Goal: Task Accomplishment & Management: Manage account settings

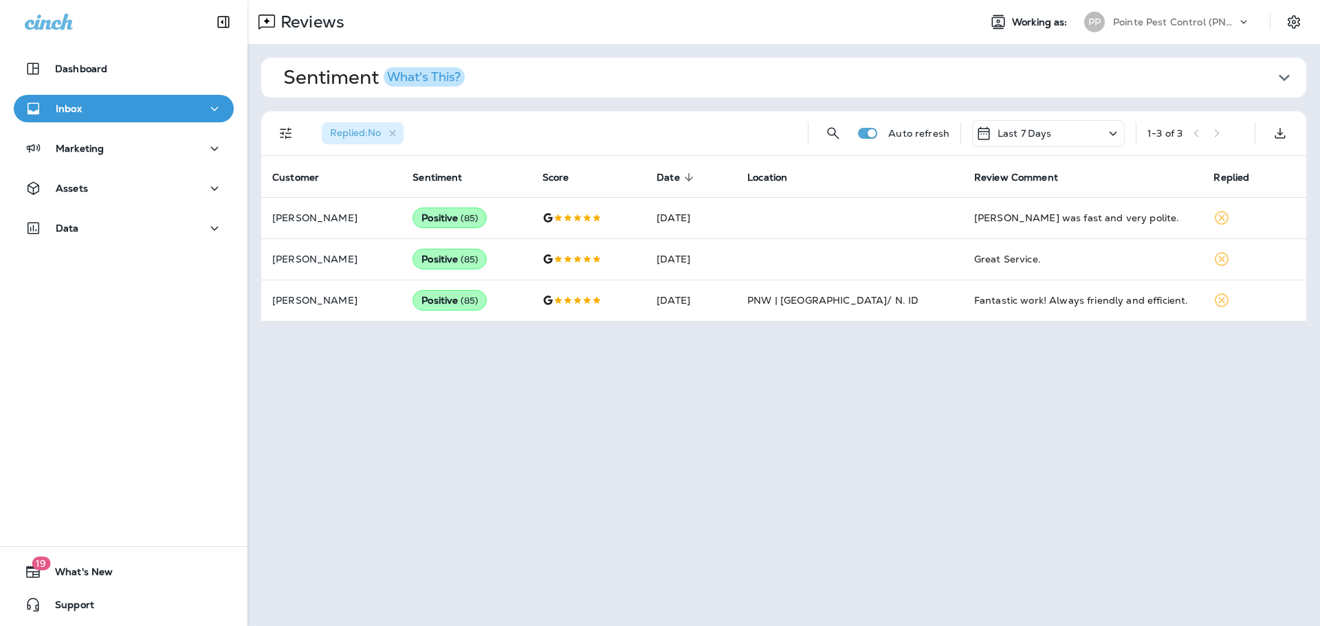
click at [1210, 8] on div "PP Pointe Pest Control (PNW)" at bounding box center [1167, 22] width 183 height 28
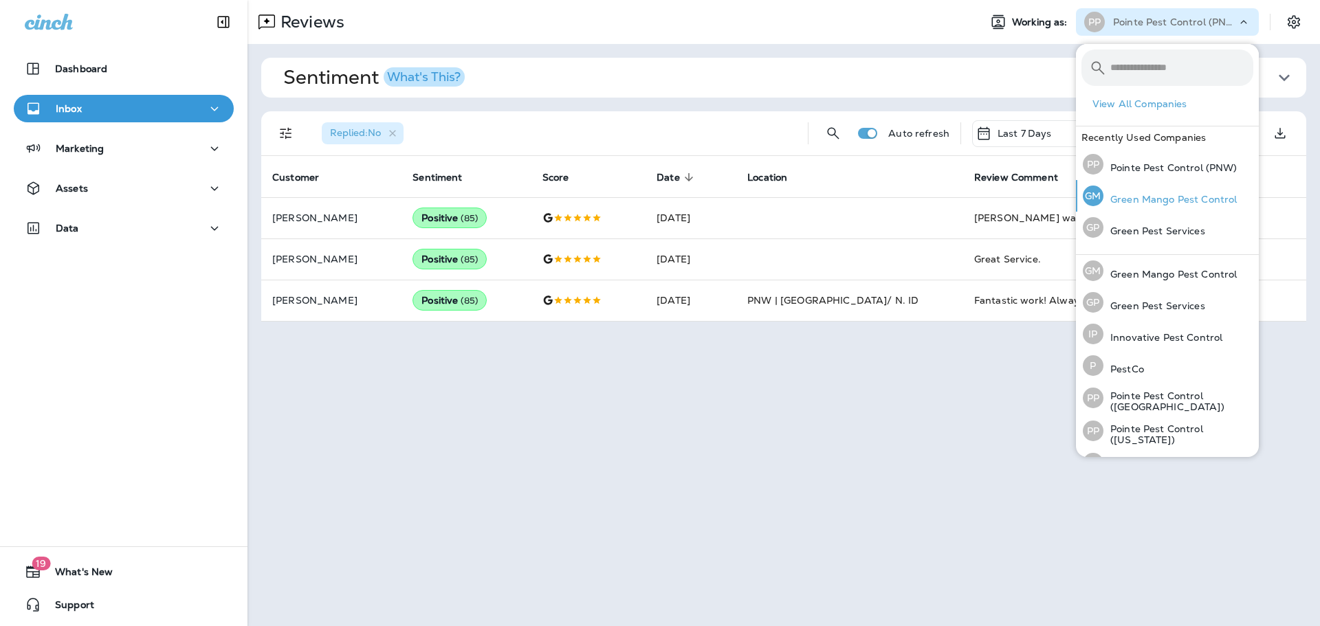
click at [1186, 195] on p "Green Mango Pest Control" at bounding box center [1169, 199] width 133 height 11
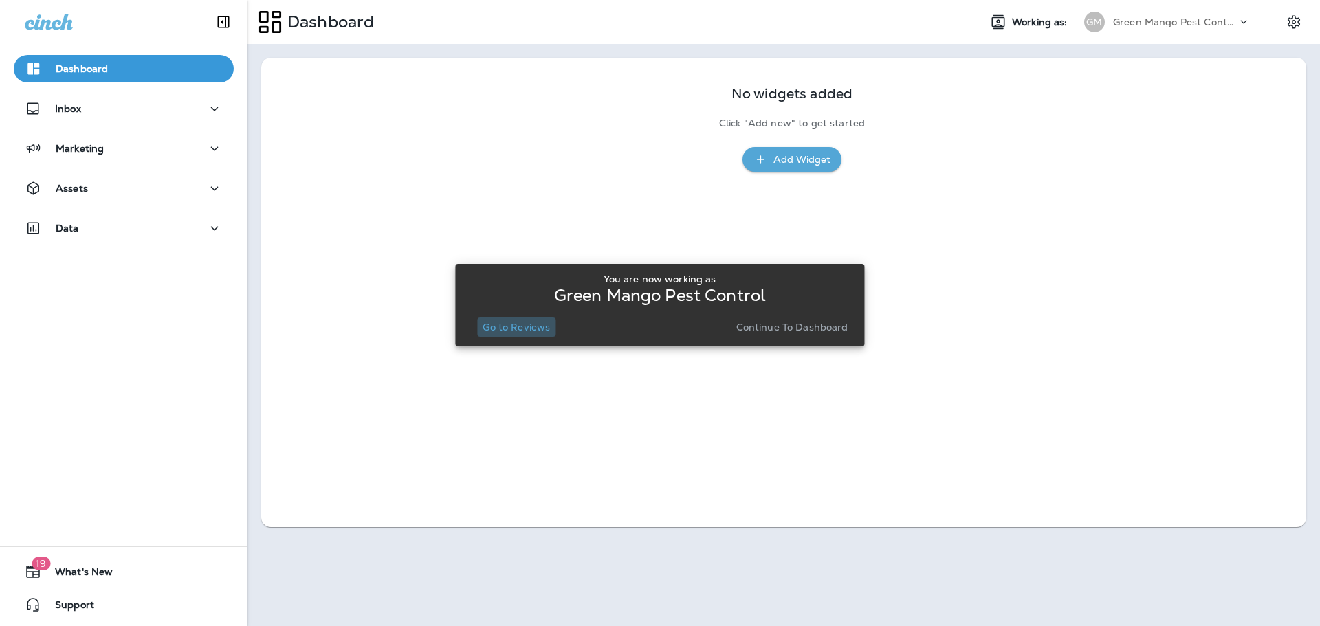
click at [516, 329] on p "Go to Reviews" at bounding box center [516, 327] width 67 height 11
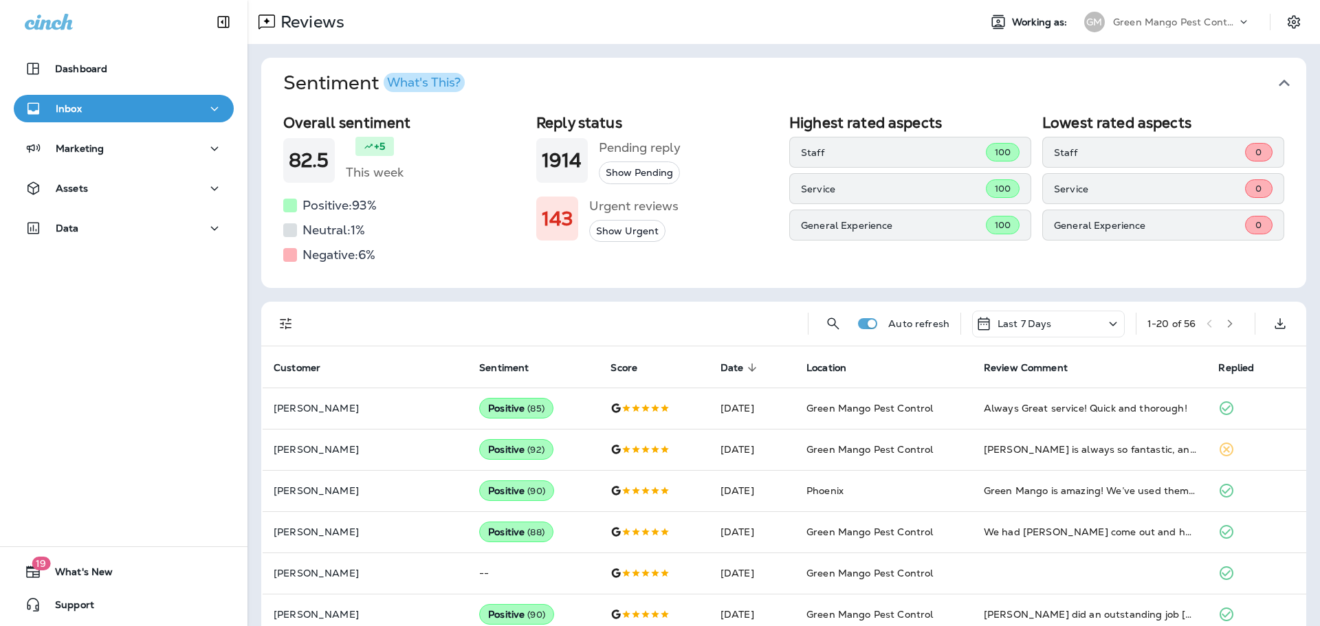
click at [1294, 77] on button "Sentiment What's This?" at bounding box center [794, 83] width 1045 height 51
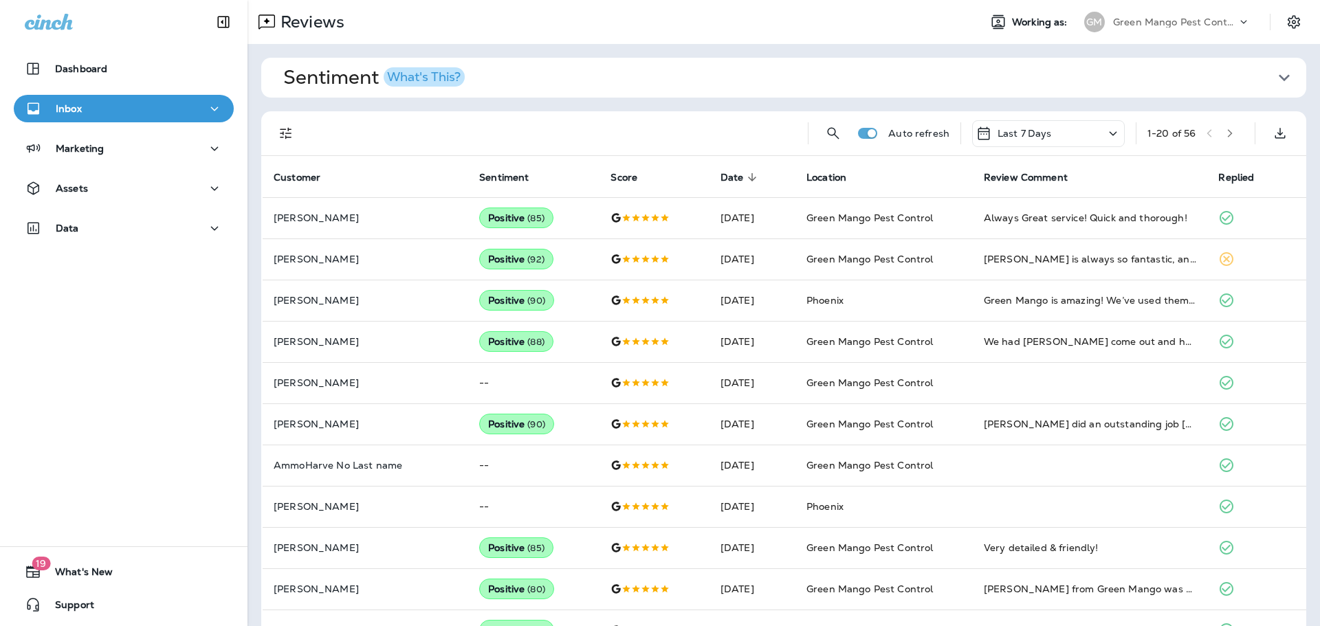
click at [1205, 22] on p "Green Mango Pest Control" at bounding box center [1175, 22] width 124 height 11
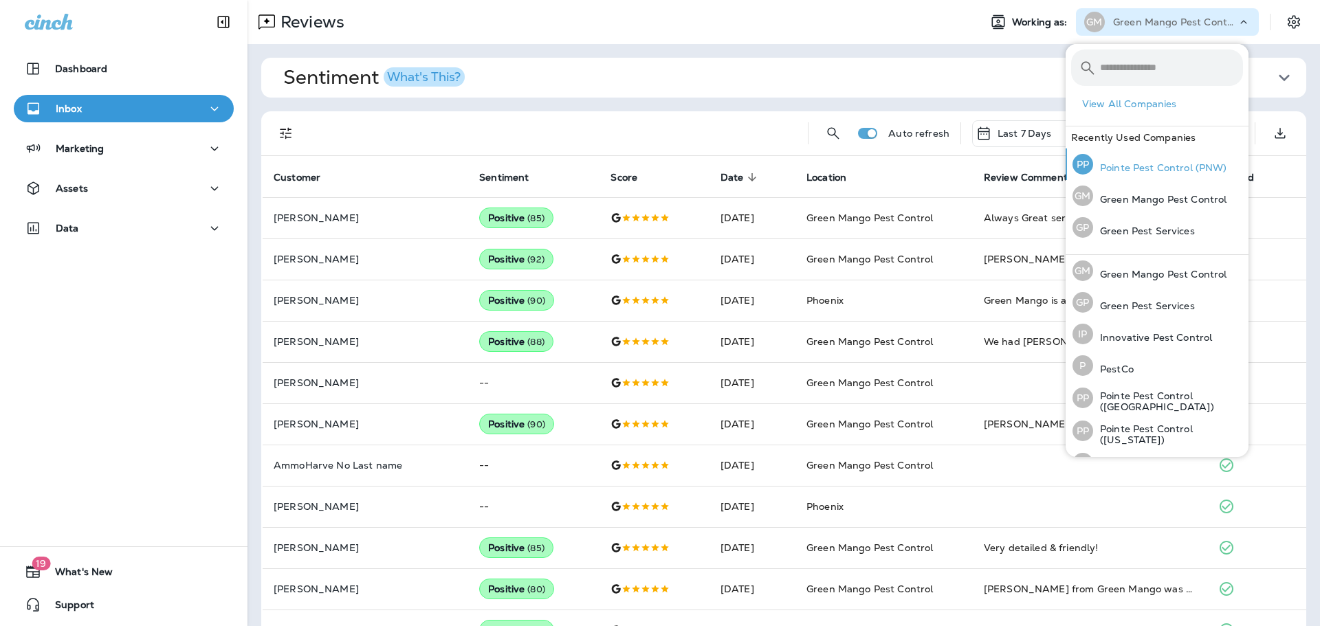
click at [1177, 163] on p "Pointe Pest Control (PNW)" at bounding box center [1160, 167] width 134 height 11
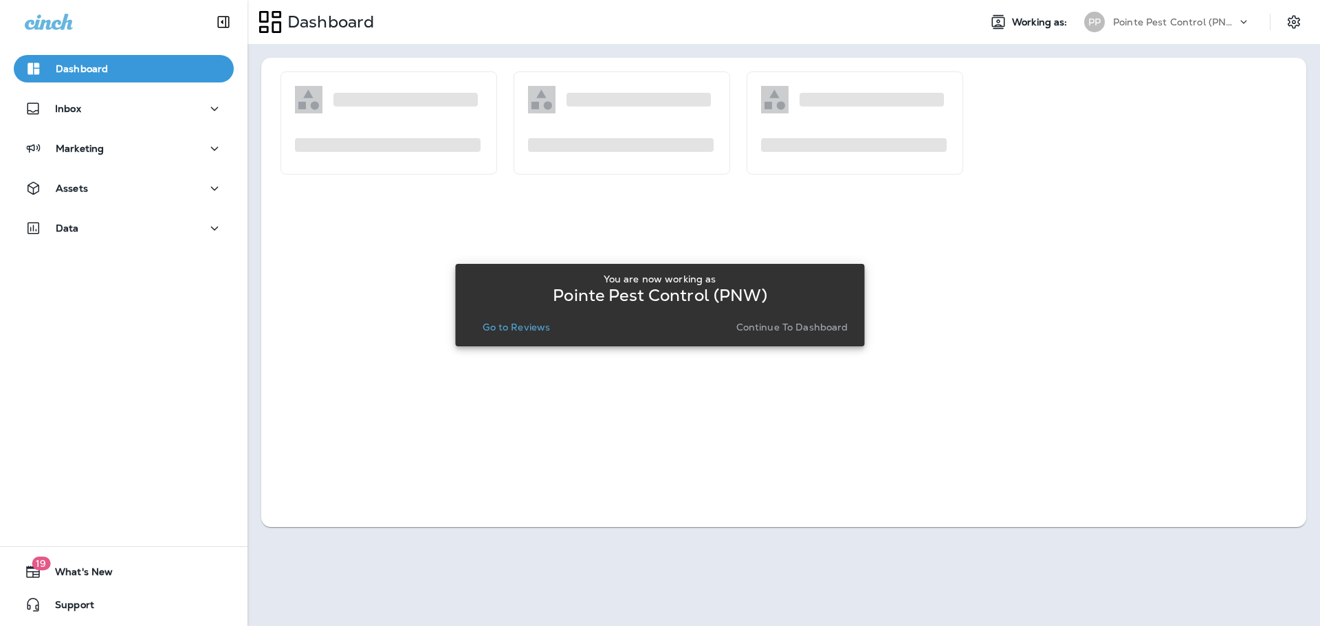
click at [530, 335] on button "Go to Reviews" at bounding box center [516, 327] width 78 height 19
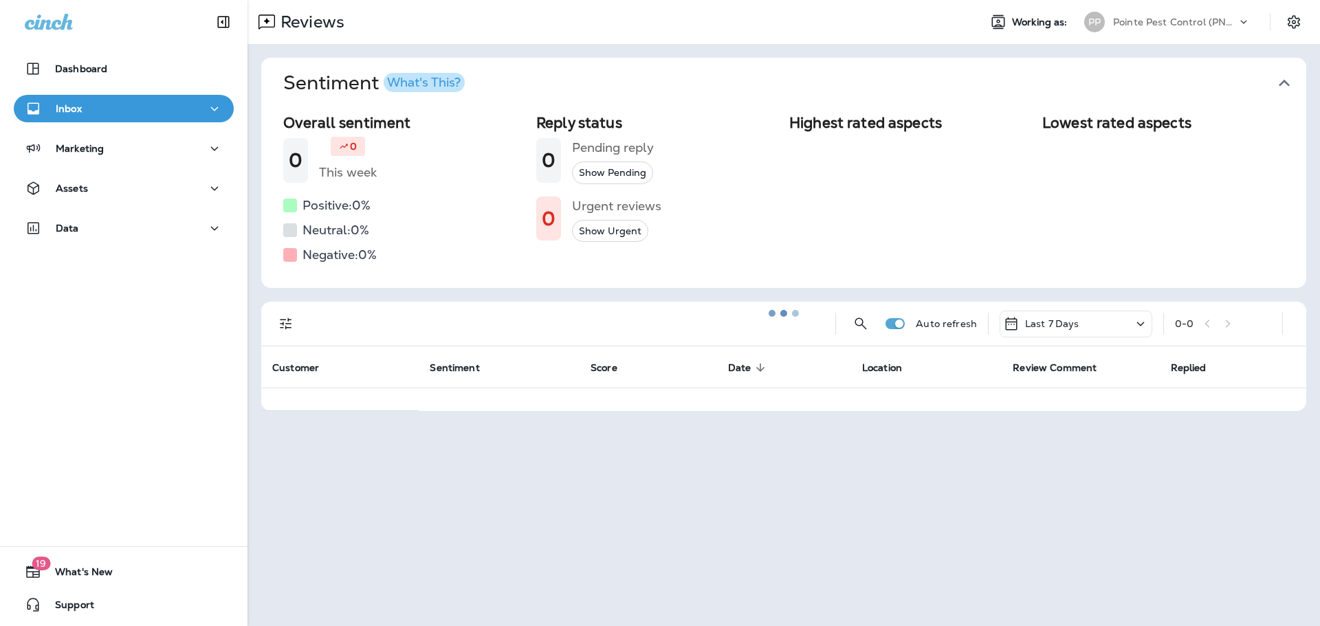
click at [1304, 78] on div at bounding box center [784, 313] width 1070 height 624
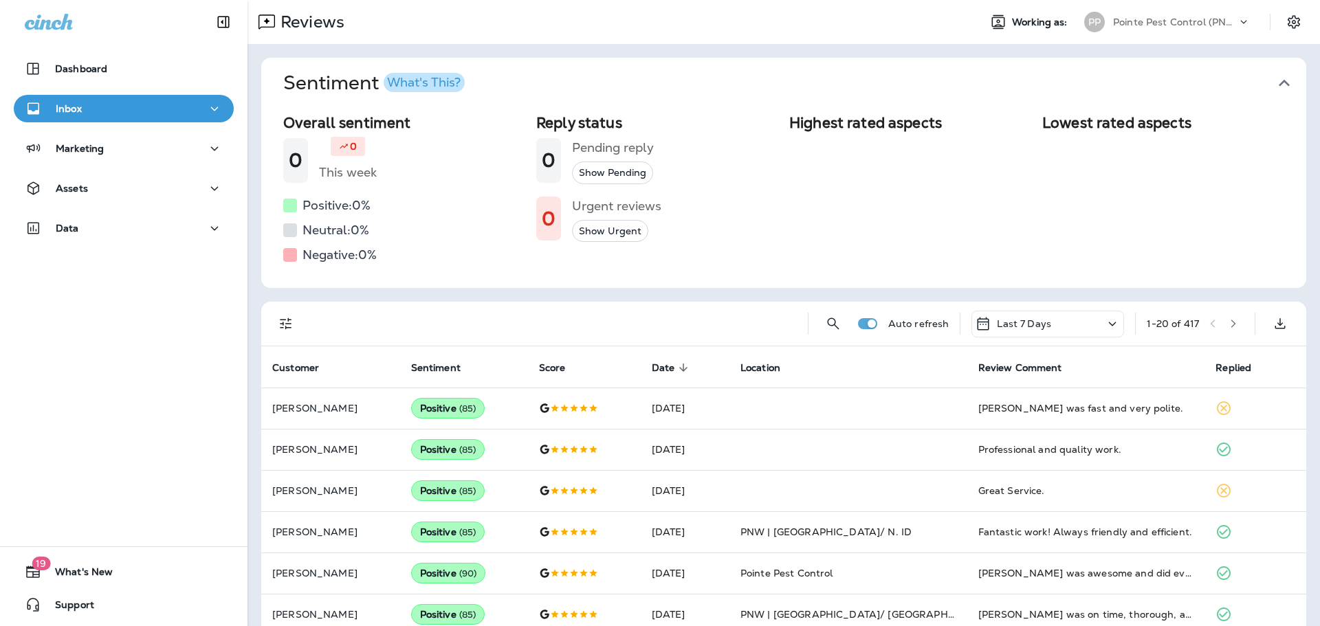
click at [1289, 78] on button "Sentiment What's This?" at bounding box center [794, 83] width 1045 height 51
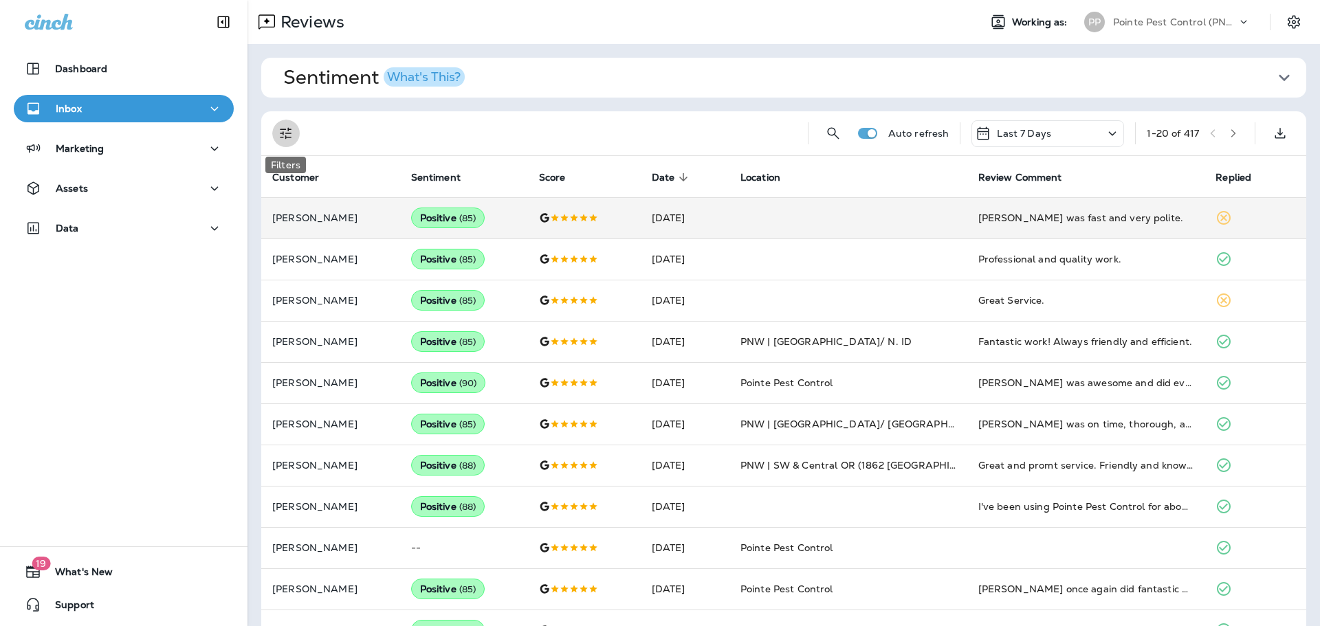
drag, startPoint x: 274, startPoint y: 127, endPoint x: 270, endPoint y: 217, distance: 89.4
click at [273, 127] on button "Filters" at bounding box center [286, 134] width 28 height 28
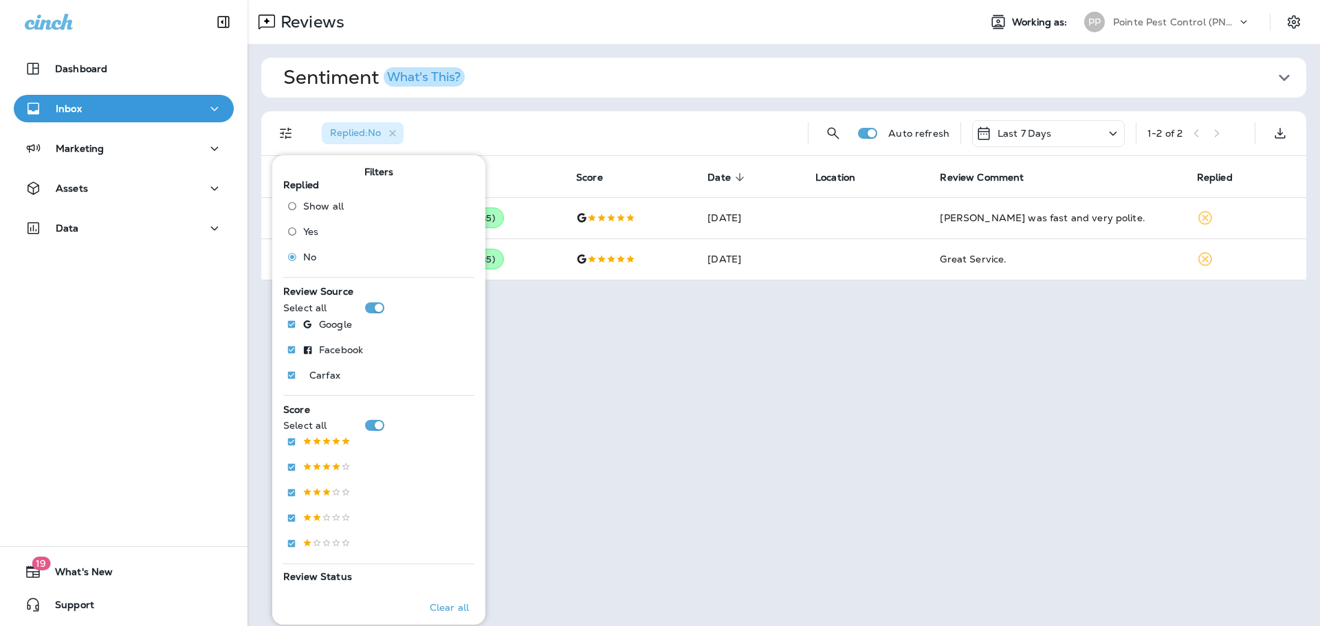
click at [718, 134] on div "Replied : No" at bounding box center [554, 133] width 486 height 44
